Goal: Obtain resource: Obtain resource

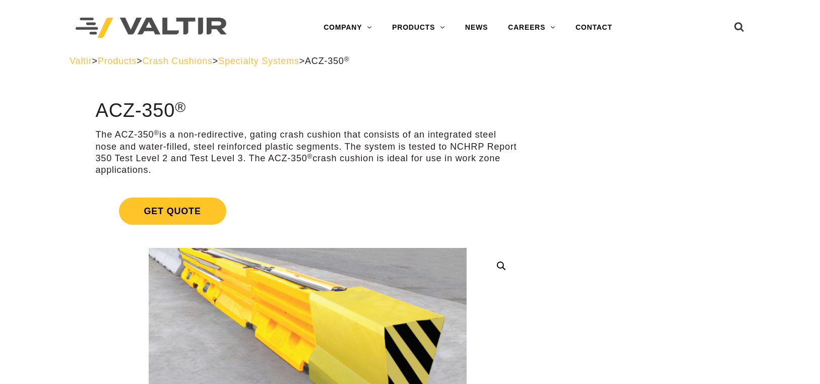
click at [133, 27] on img at bounding box center [151, 28] width 151 height 21
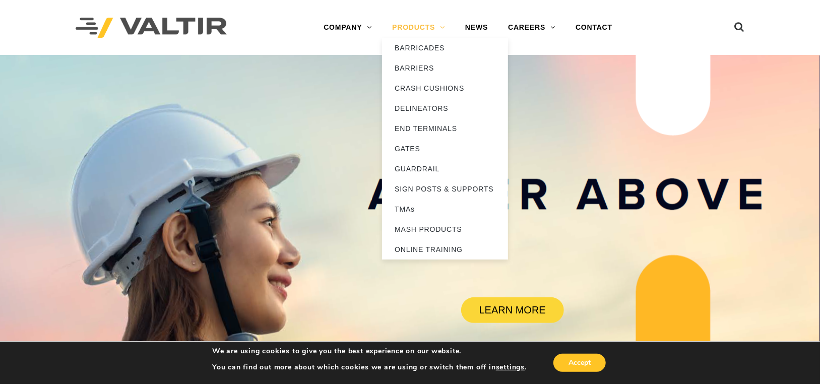
click at [423, 28] on link "PRODUCTS" at bounding box center [418, 28] width 73 height 20
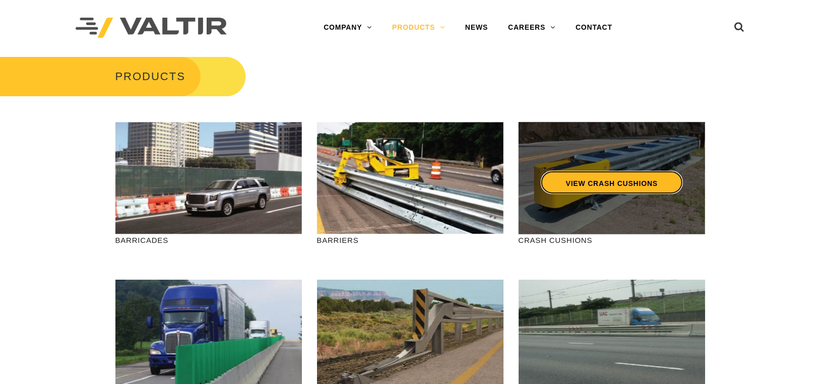
click at [605, 179] on link "VIEW CRASH CUSHIONS" at bounding box center [611, 182] width 142 height 23
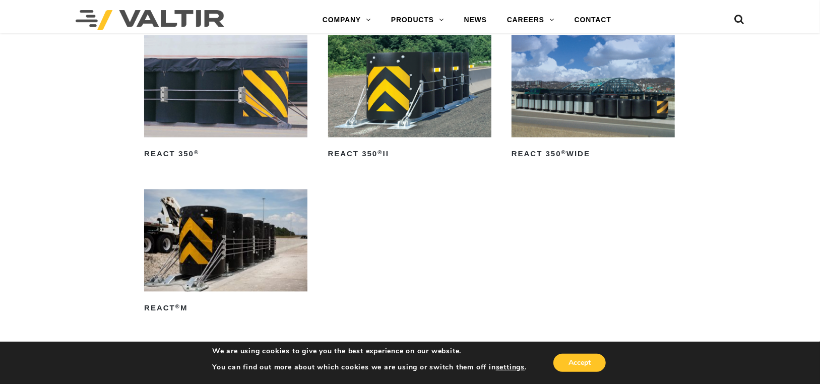
scroll to position [1260, 0]
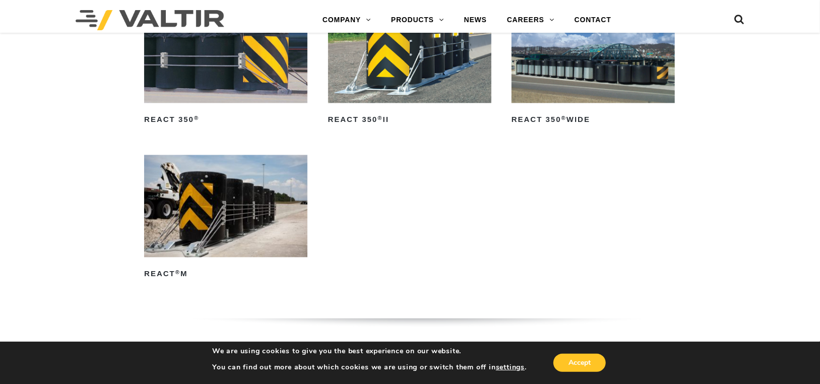
click at [420, 75] on img at bounding box center [409, 52] width 163 height 102
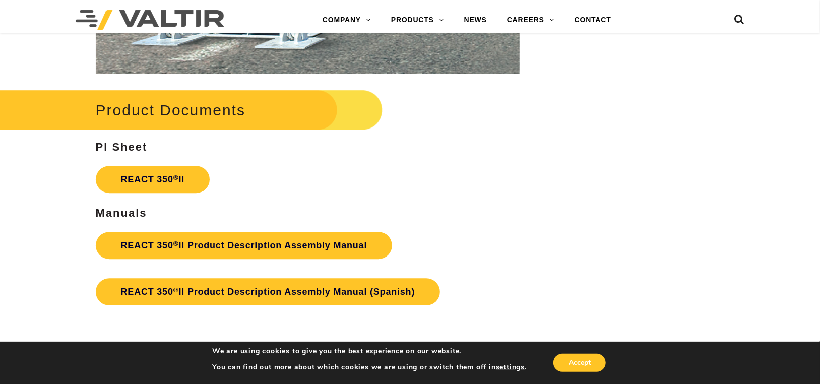
scroll to position [1865, 0]
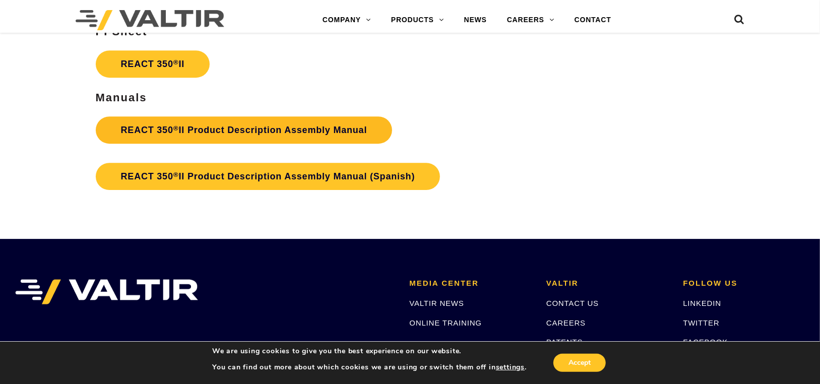
click at [243, 125] on link "REACT 350 ® II Product Description Assembly Manual" at bounding box center [244, 129] width 297 height 27
